Goal: Task Accomplishment & Management: Complete application form

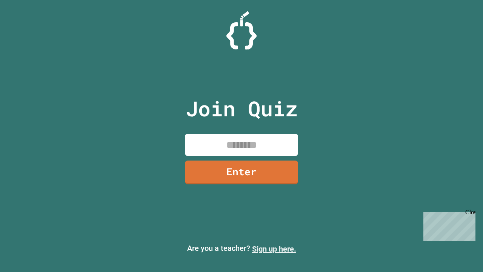
click at [274, 249] on link "Sign up here." at bounding box center [274, 248] width 44 height 9
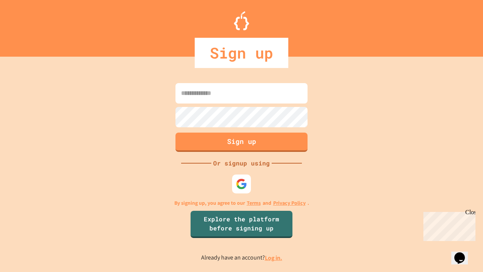
click at [274, 257] on link "Log in." at bounding box center [273, 257] width 17 height 8
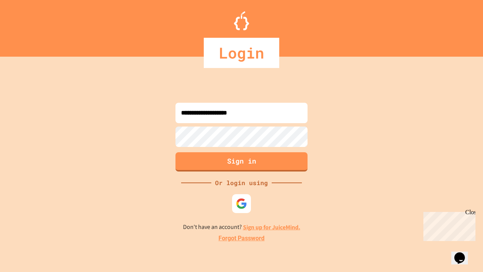
type input "**********"
